Goal: Communication & Community: Answer question/provide support

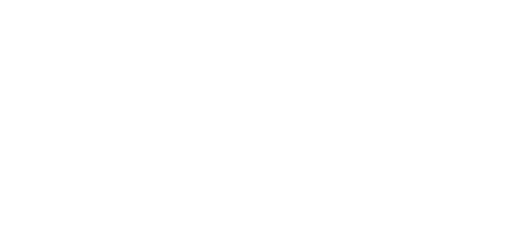
click at [0, 0] on html at bounding box center [0, 0] width 0 height 0
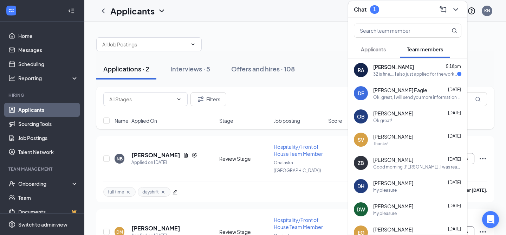
click at [415, 75] on div "32 is fine.... I also just applied for the work permit so you should also be re…" at bounding box center [415, 74] width 84 height 6
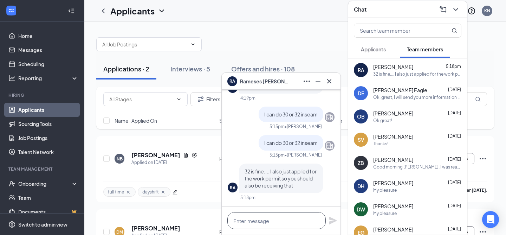
click at [267, 225] on textarea at bounding box center [276, 220] width 98 height 17
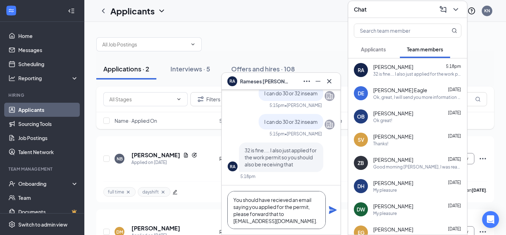
click at [283, 201] on textarea "You should have recieved an email saying you applied for the permit, please for…" at bounding box center [276, 210] width 98 height 38
click at [279, 215] on textarea "You should have received an email saying you applied for the permit, please for…" at bounding box center [276, 210] width 98 height 38
type textarea "You should have received an email saying you applied for the permit, please for…"
click at [332, 211] on icon "Plane" at bounding box center [333, 210] width 8 height 8
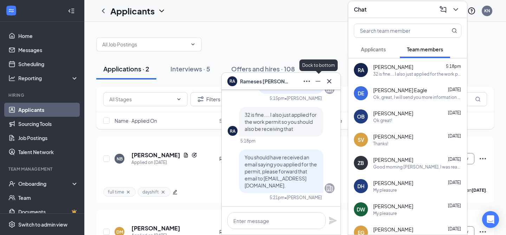
click at [315, 85] on icon "Minimize" at bounding box center [318, 81] width 8 height 8
